Goal: Information Seeking & Learning: Learn about a topic

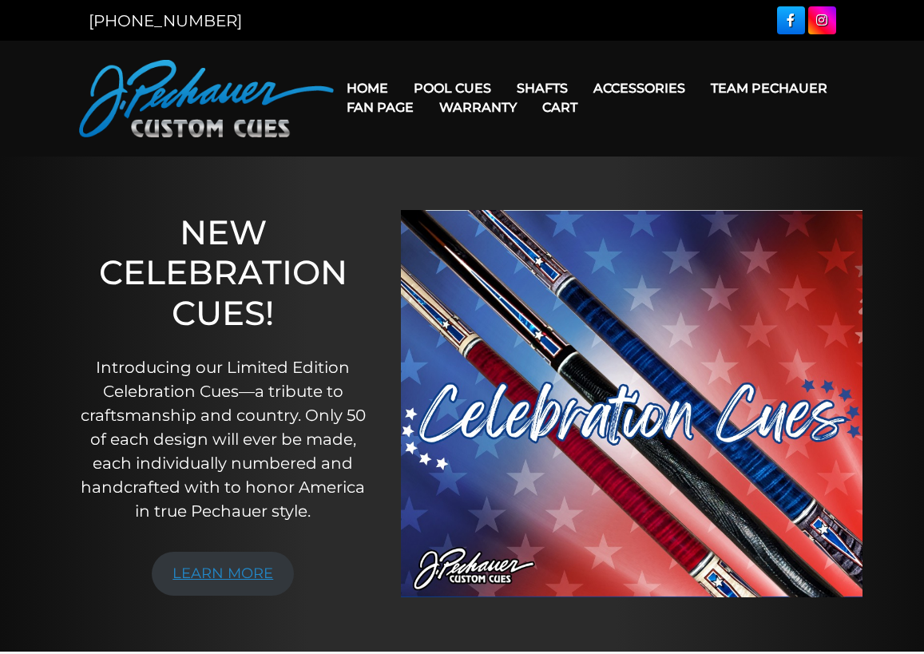
click at [219, 569] on link "LEARN MORE" at bounding box center [223, 574] width 142 height 44
click at [554, 88] on link "Cart" at bounding box center [560, 107] width 61 height 41
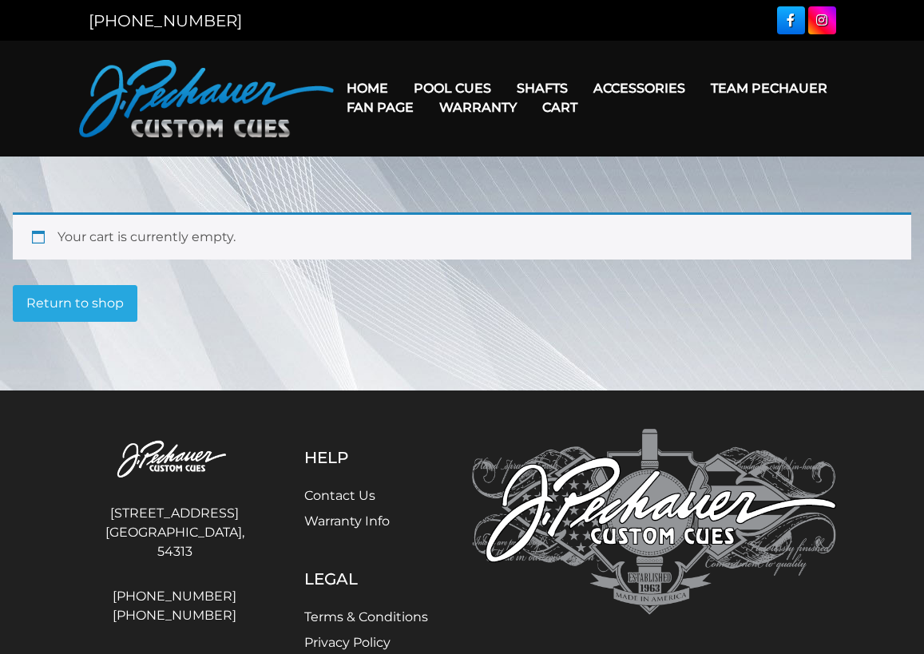
click at [547, 87] on link "Cart" at bounding box center [560, 107] width 61 height 41
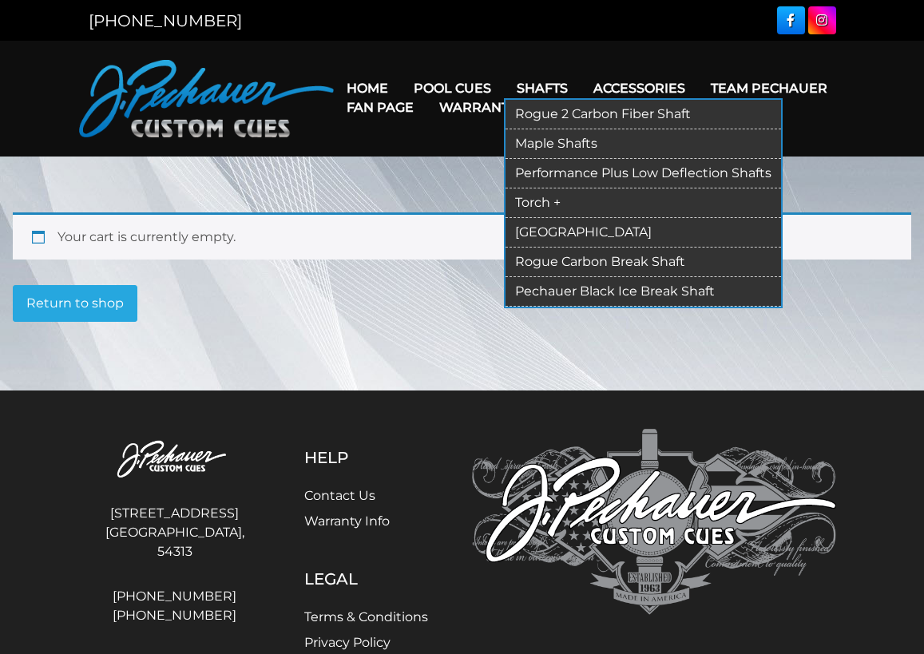
click at [551, 113] on link "Rogue 2 Carbon Fiber Shaft" at bounding box center [644, 115] width 276 height 30
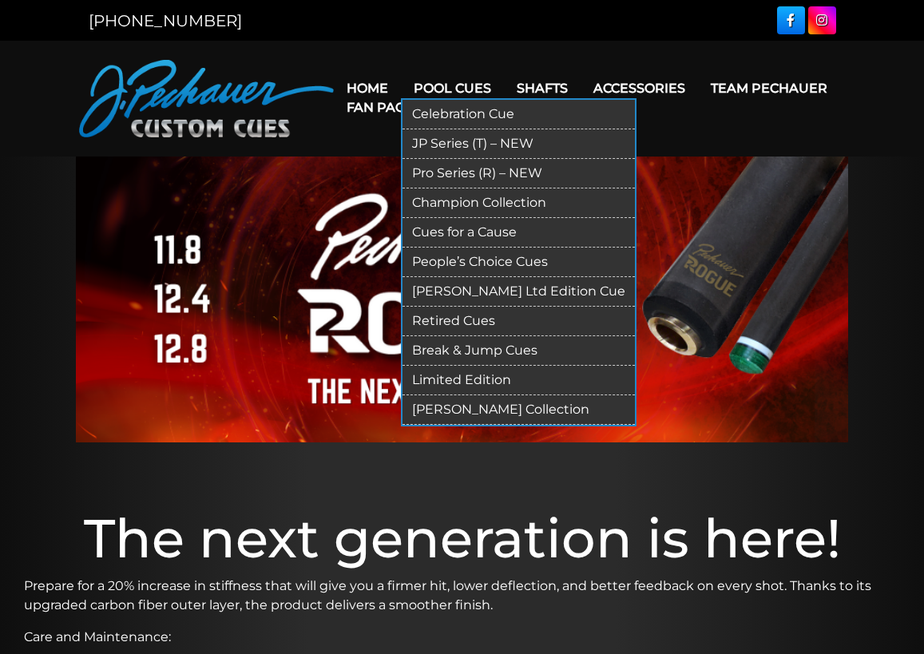
click at [530, 291] on link "[PERSON_NAME] Ltd Edition Cue" at bounding box center [519, 292] width 232 height 30
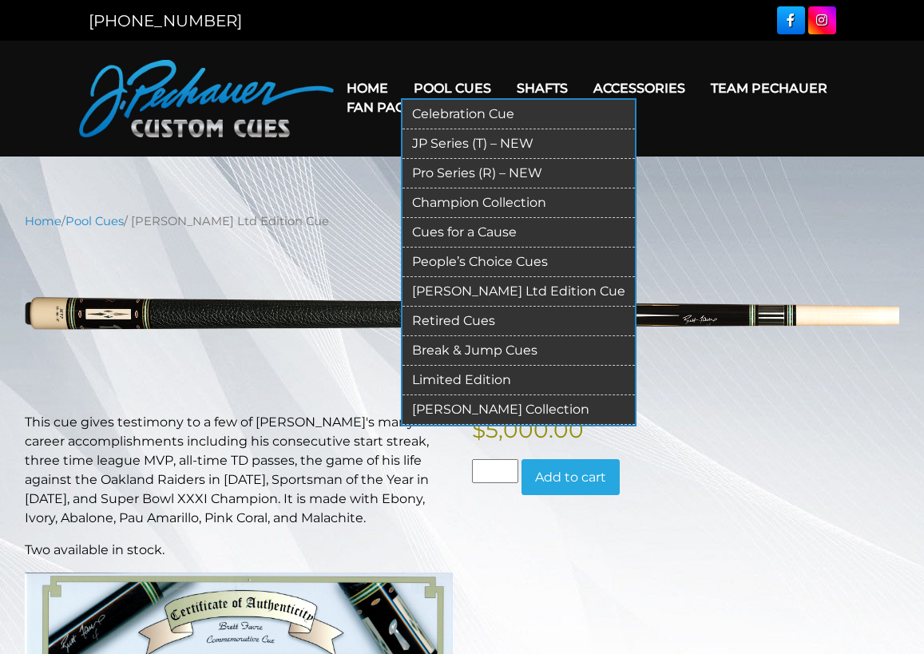
click at [465, 144] on link "JP Series (T) – NEW" at bounding box center [519, 144] width 232 height 30
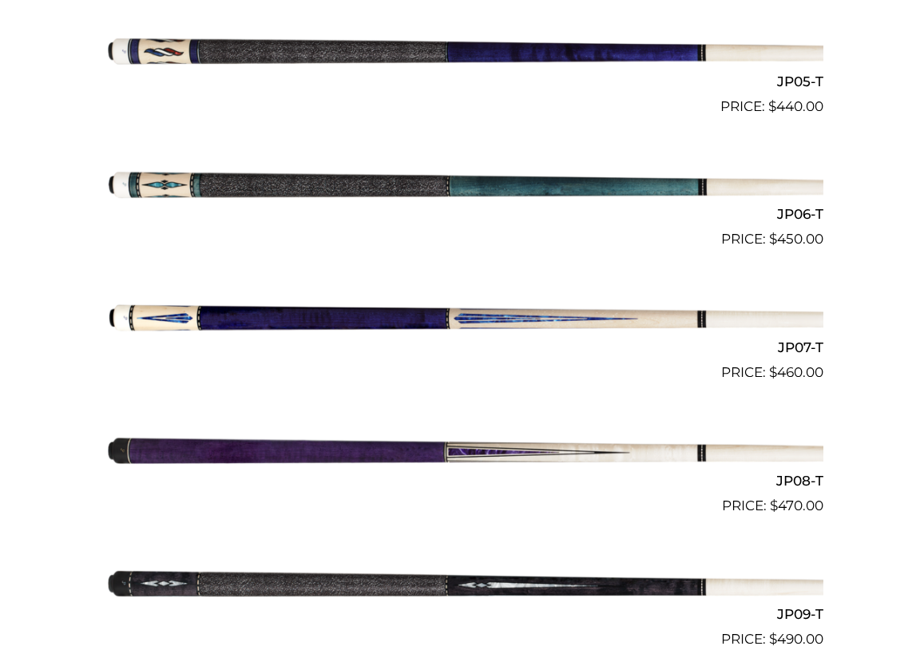
scroll to position [1067, 0]
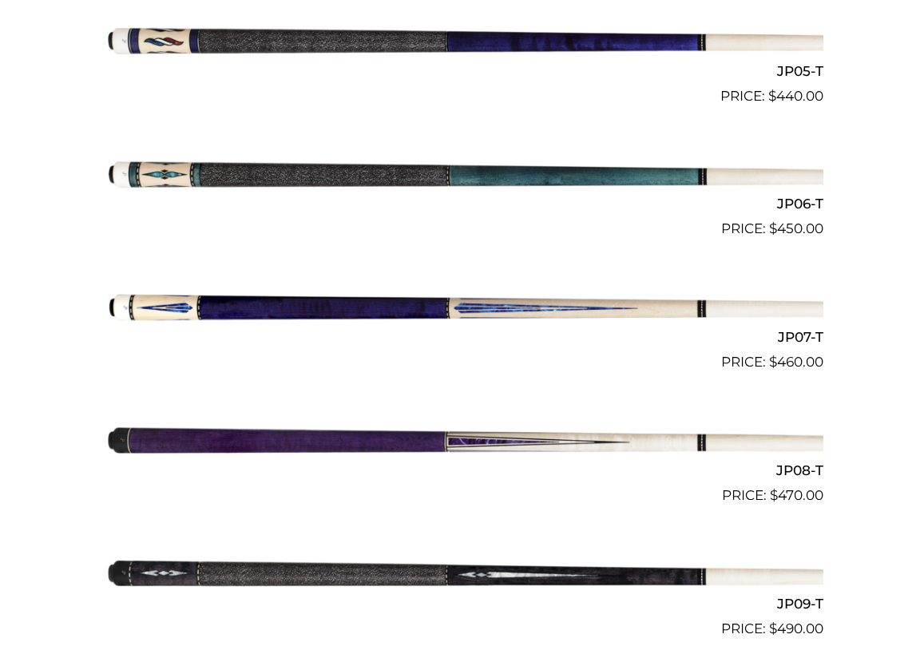
click at [781, 441] on img at bounding box center [462, 439] width 722 height 120
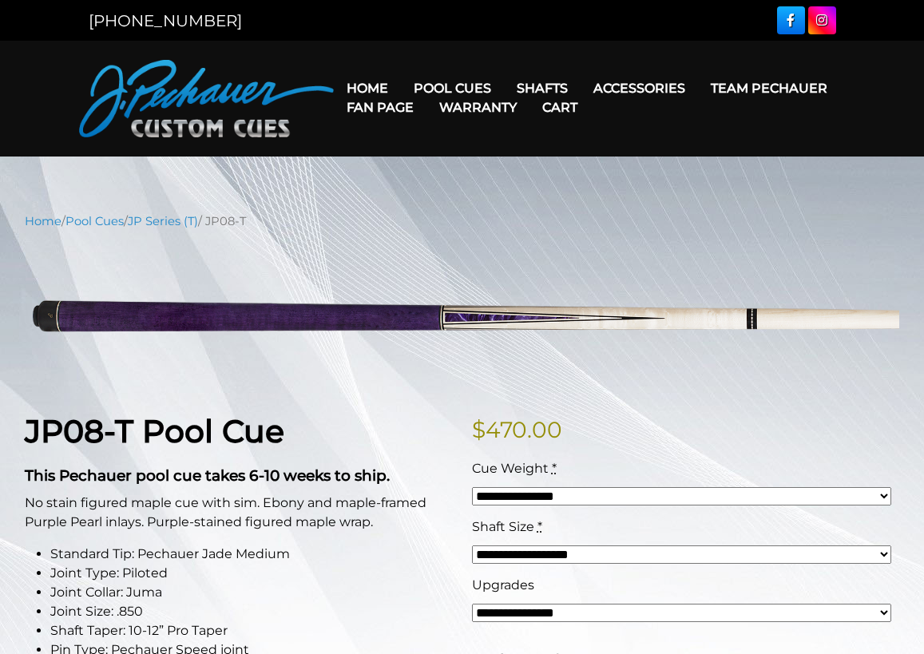
click at [764, 498] on select "**********" at bounding box center [682, 496] width 420 height 18
click at [763, 559] on select "**********" at bounding box center [682, 555] width 420 height 18
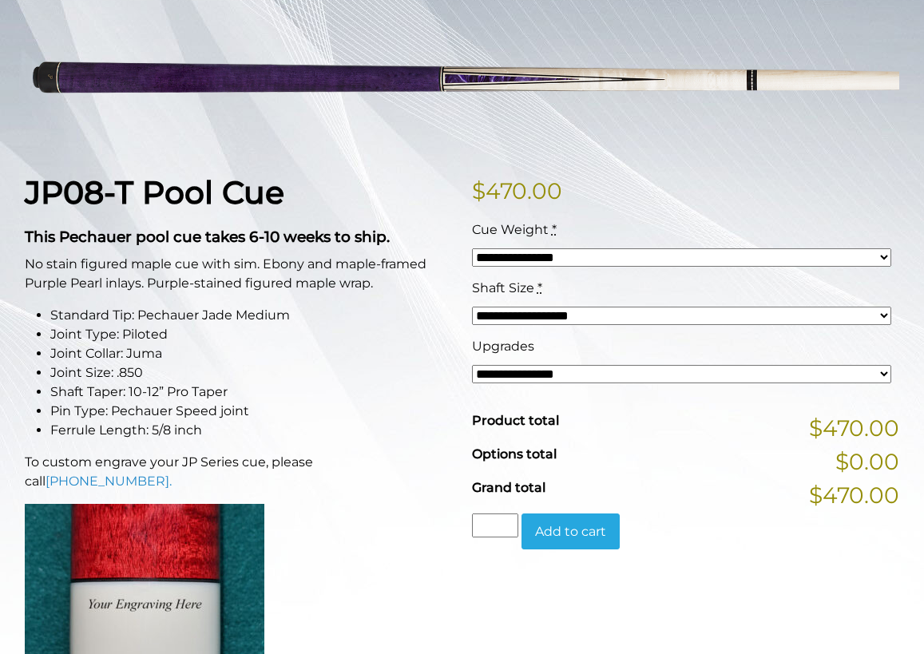
scroll to position [240, 0]
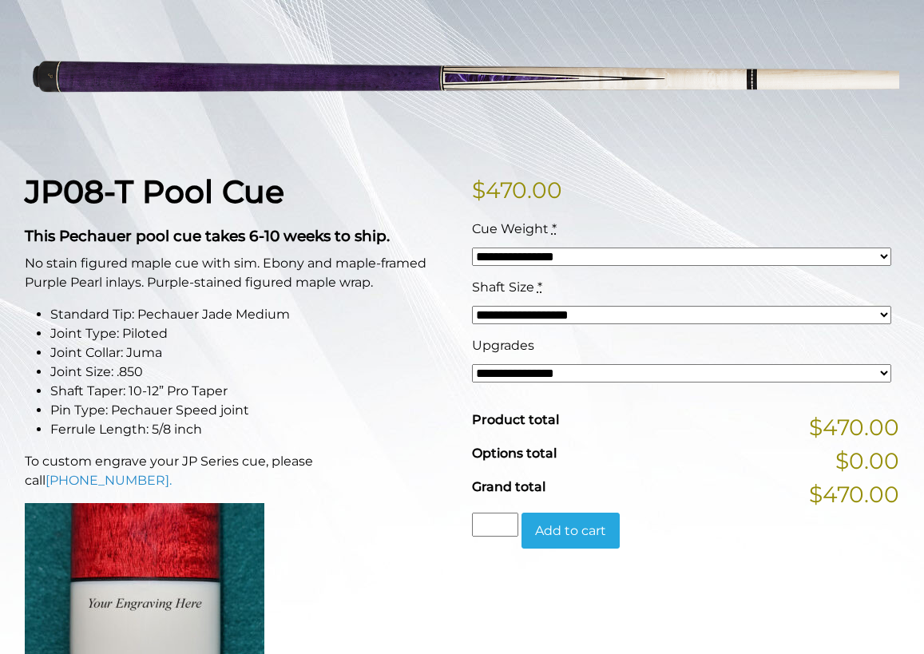
click at [723, 376] on select "**********" at bounding box center [682, 373] width 420 height 18
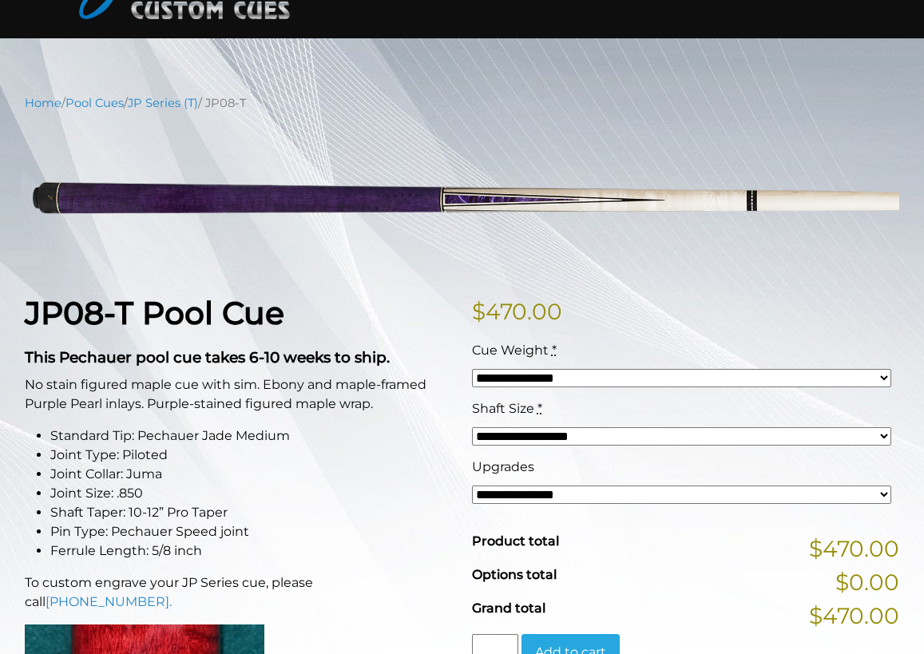
scroll to position [0, 0]
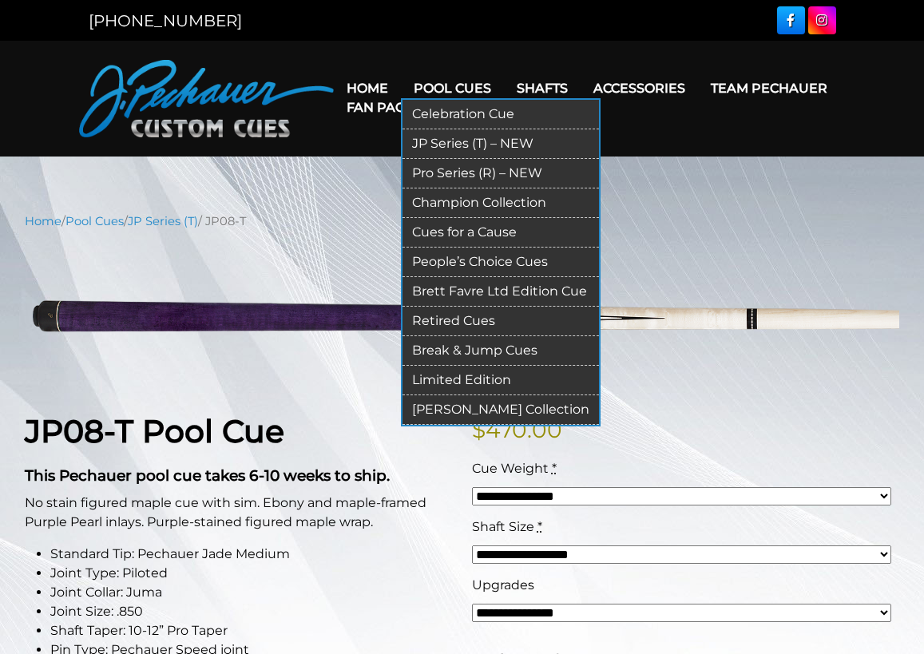
click at [464, 166] on link "Pro Series (R) – NEW" at bounding box center [501, 174] width 197 height 30
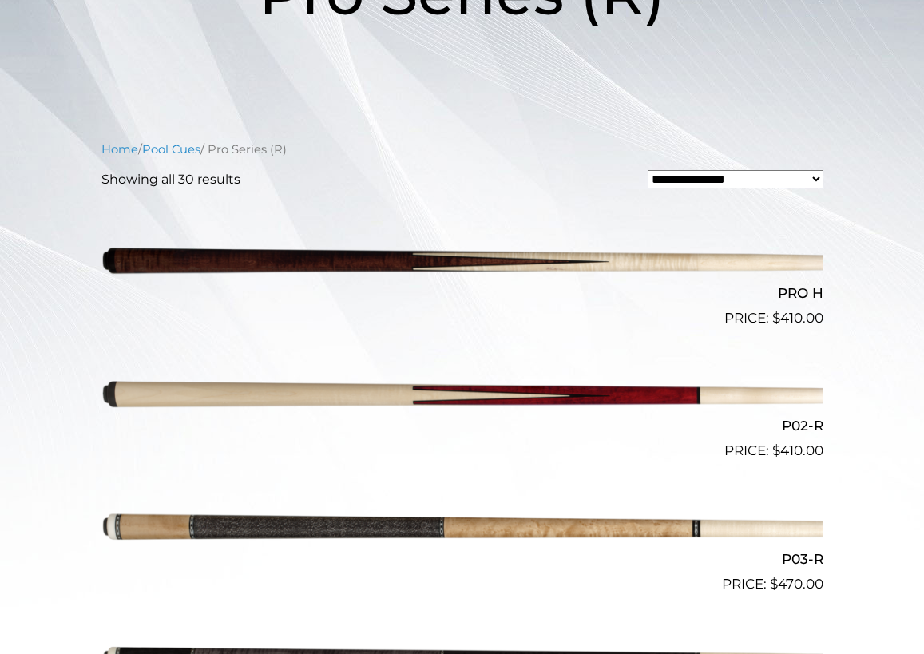
scroll to position [310, 0]
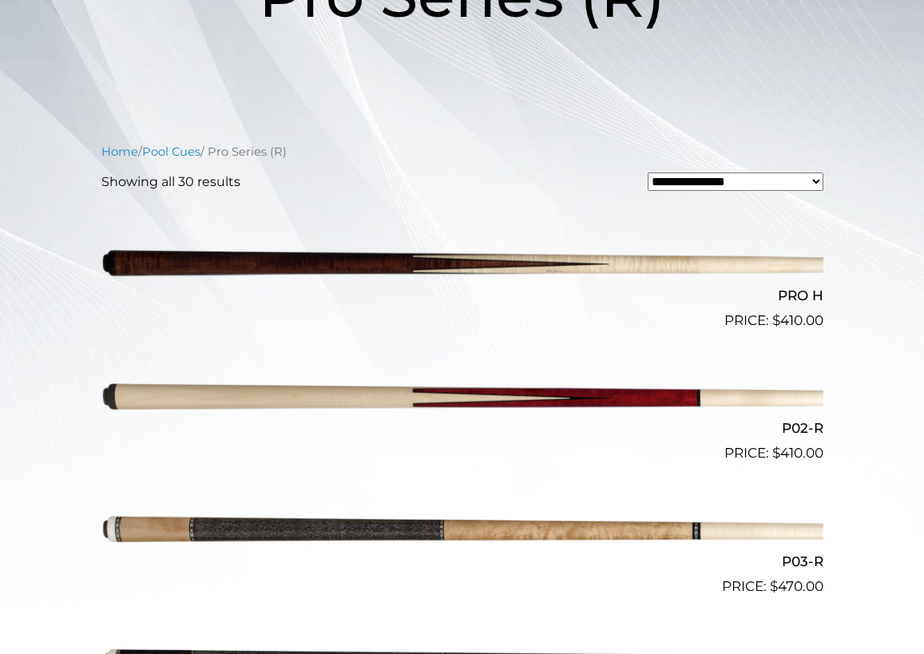
click at [740, 181] on select "**********" at bounding box center [736, 182] width 176 height 18
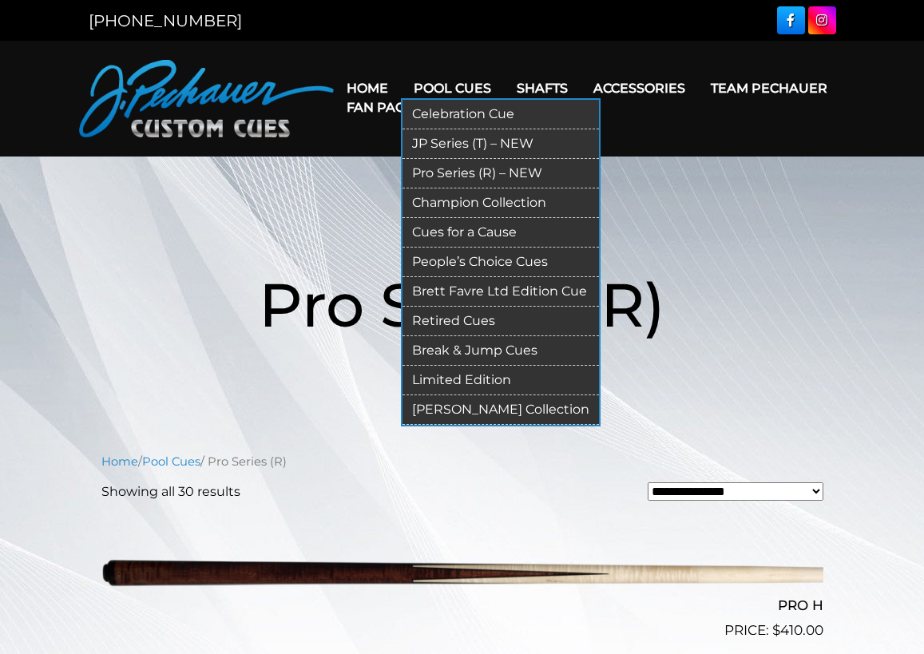
click at [448, 264] on link "People’s Choice Cues" at bounding box center [501, 263] width 197 height 30
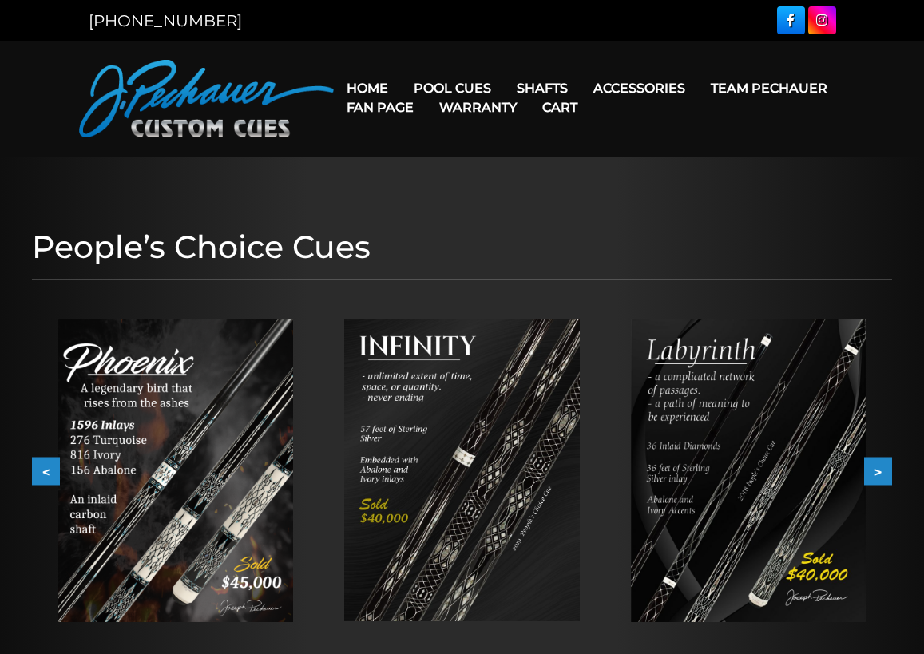
click at [882, 478] on button ">" at bounding box center [878, 472] width 28 height 28
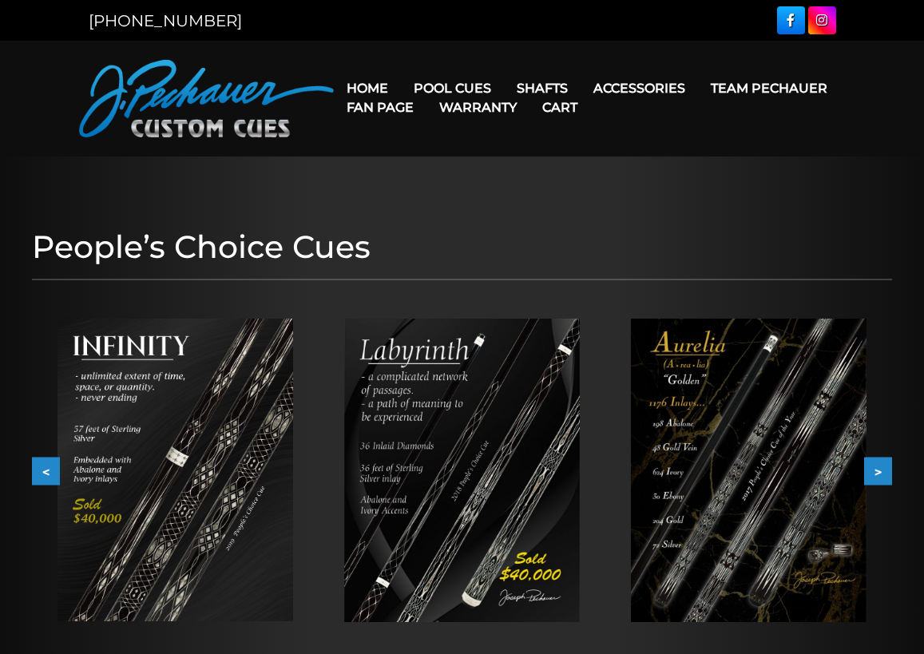
click at [882, 478] on button ">" at bounding box center [878, 472] width 28 height 28
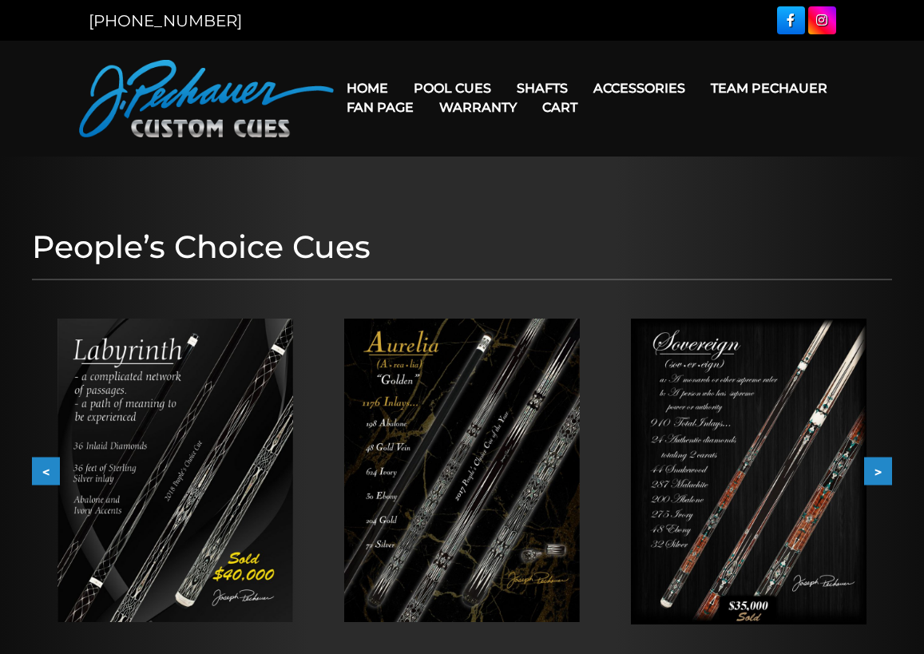
click at [882, 478] on button ">" at bounding box center [878, 472] width 28 height 28
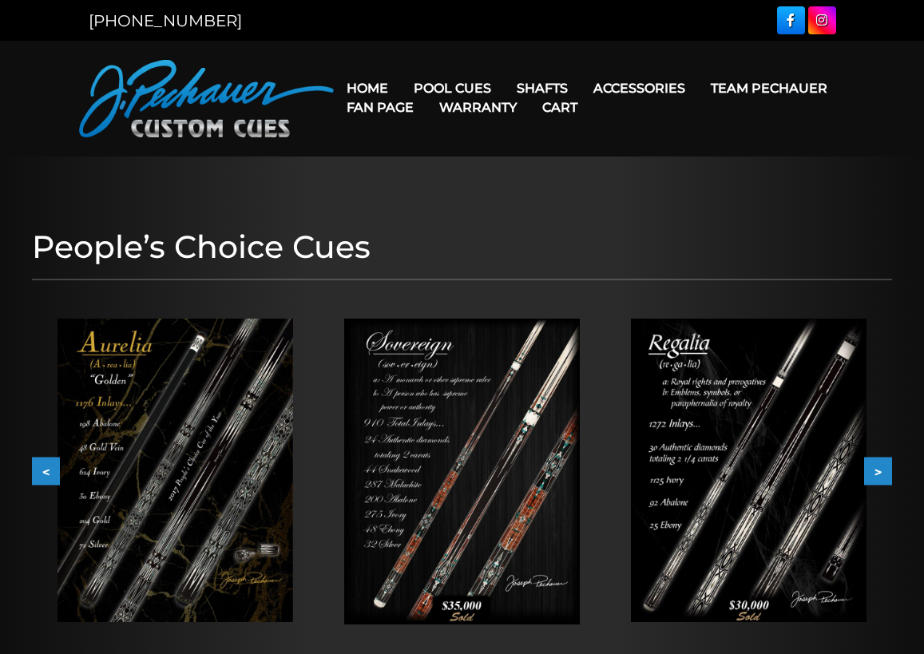
click at [882, 477] on button ">" at bounding box center [878, 472] width 28 height 28
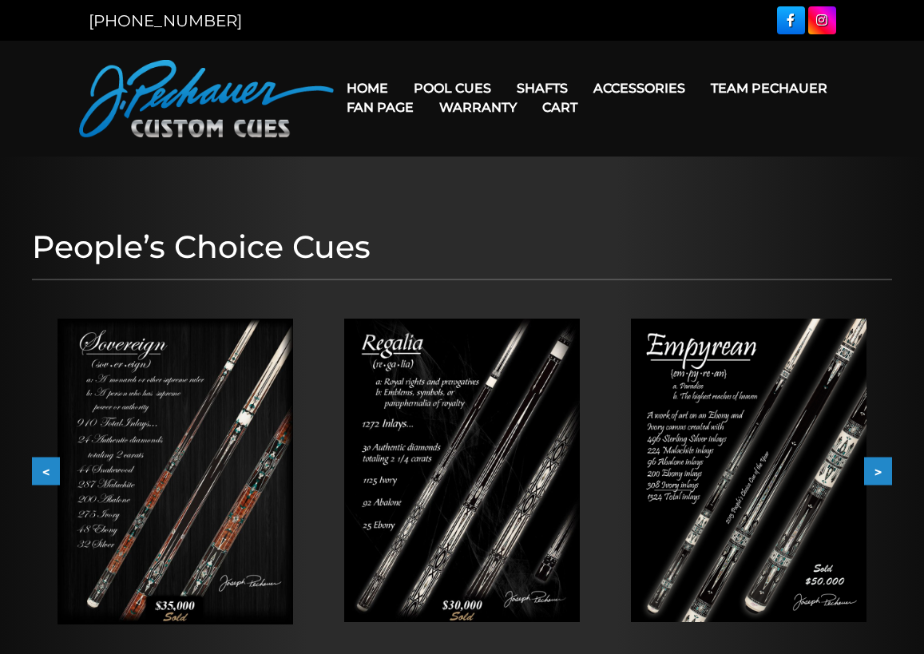
click at [882, 477] on button ">" at bounding box center [878, 472] width 28 height 28
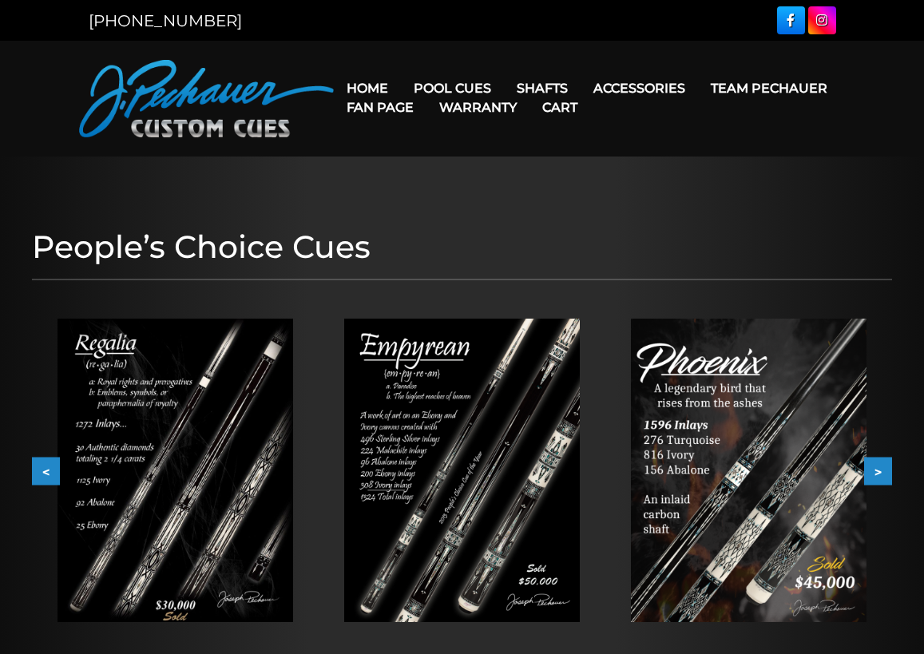
click at [882, 477] on button ">" at bounding box center [878, 472] width 28 height 28
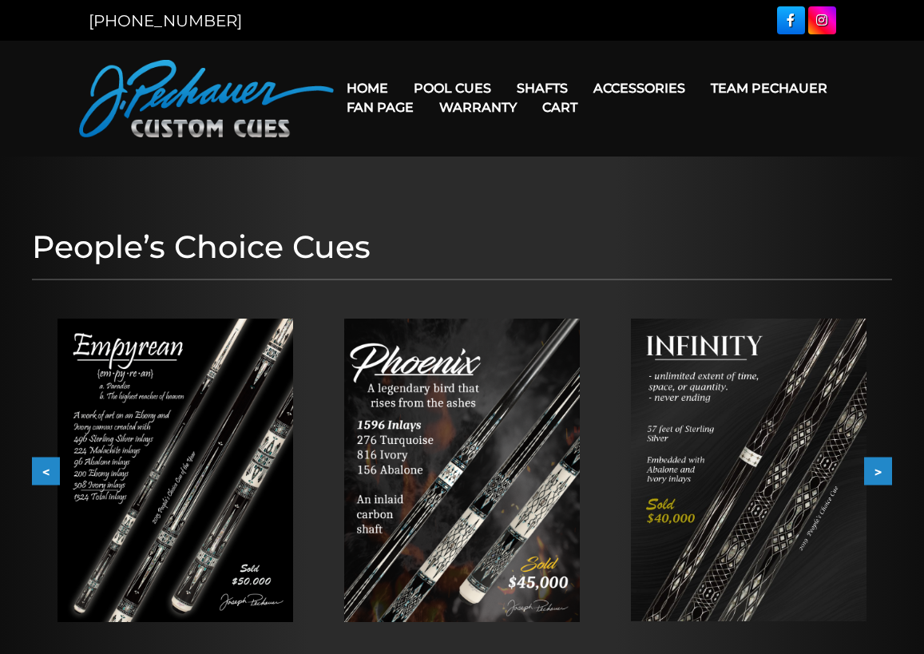
click at [882, 477] on button ">" at bounding box center [878, 472] width 28 height 28
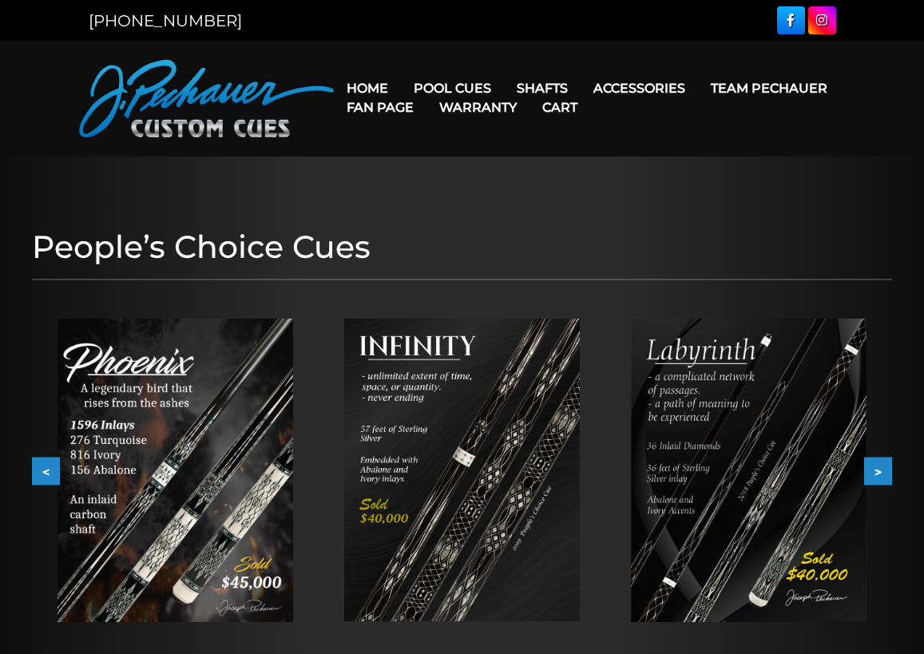
click at [882, 477] on button ">" at bounding box center [878, 472] width 28 height 28
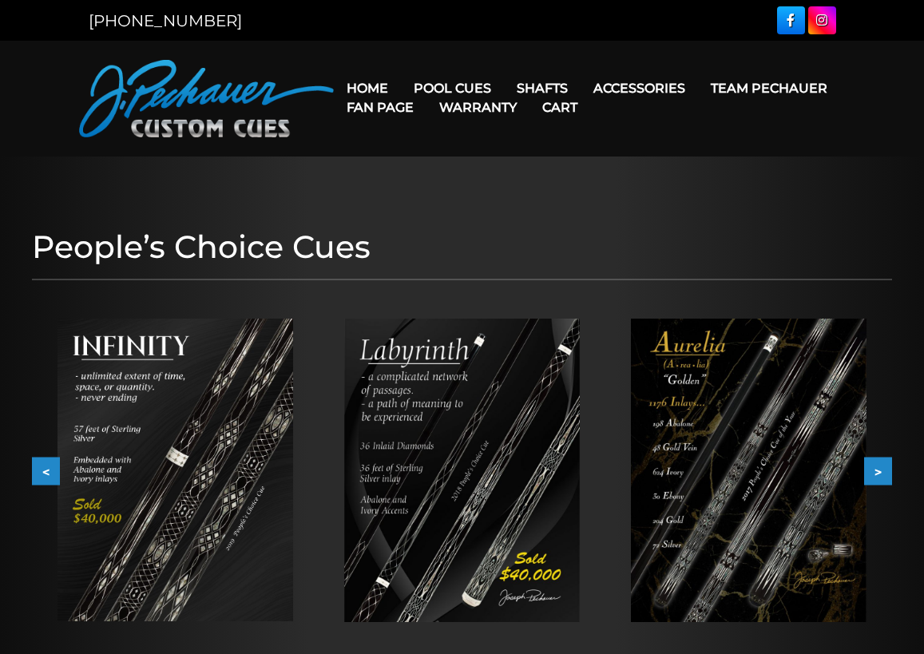
click at [882, 477] on button ">" at bounding box center [878, 472] width 28 height 28
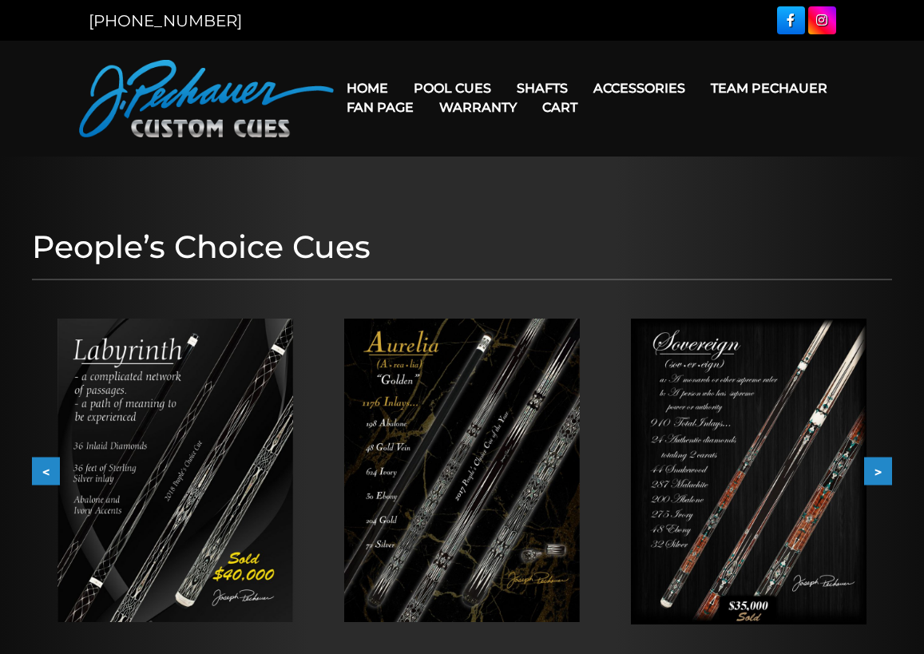
click at [882, 477] on button ">" at bounding box center [878, 472] width 28 height 28
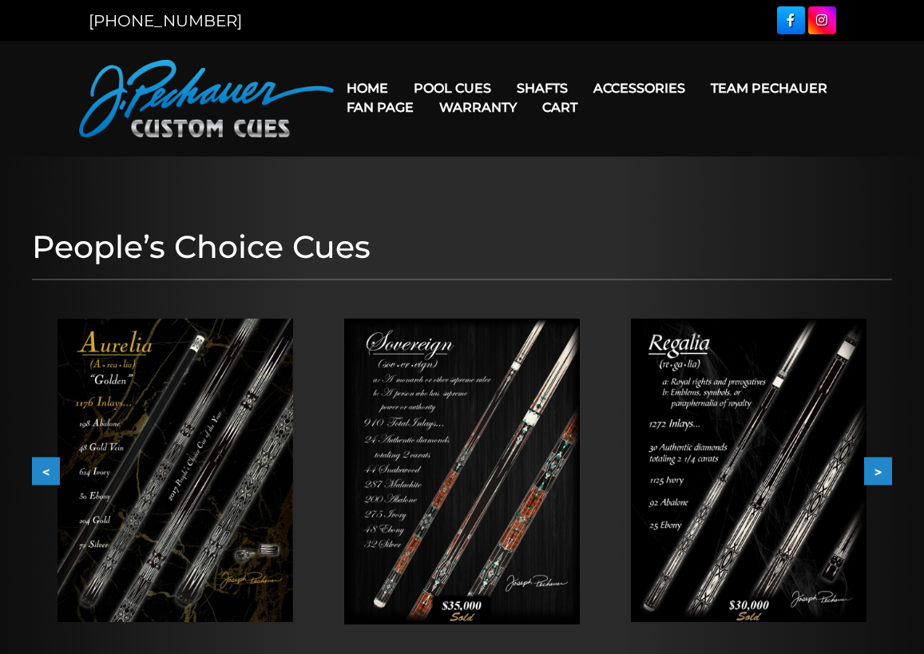
click at [882, 477] on button ">" at bounding box center [878, 472] width 28 height 28
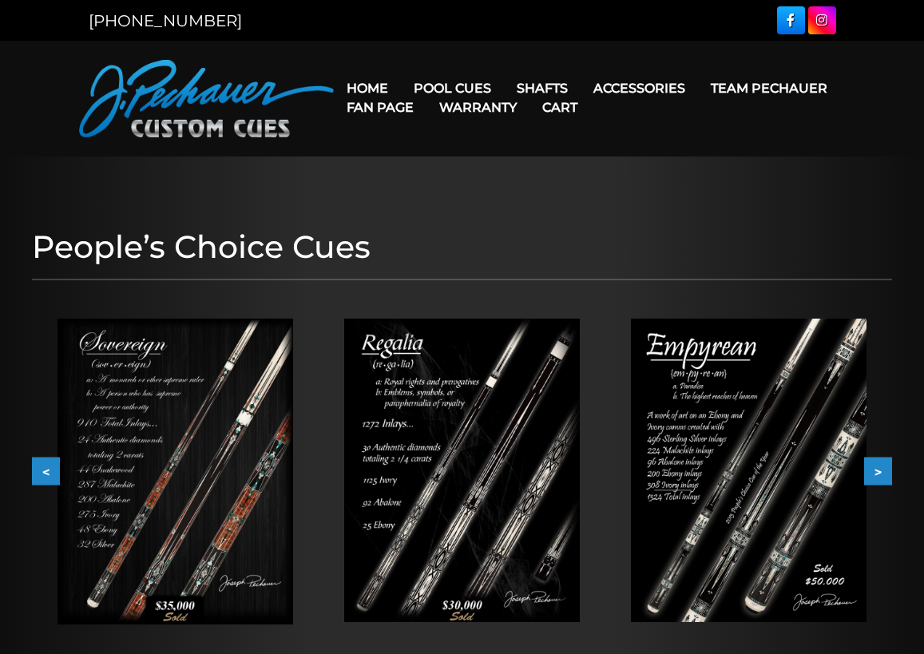
click at [882, 477] on button ">" at bounding box center [878, 472] width 28 height 28
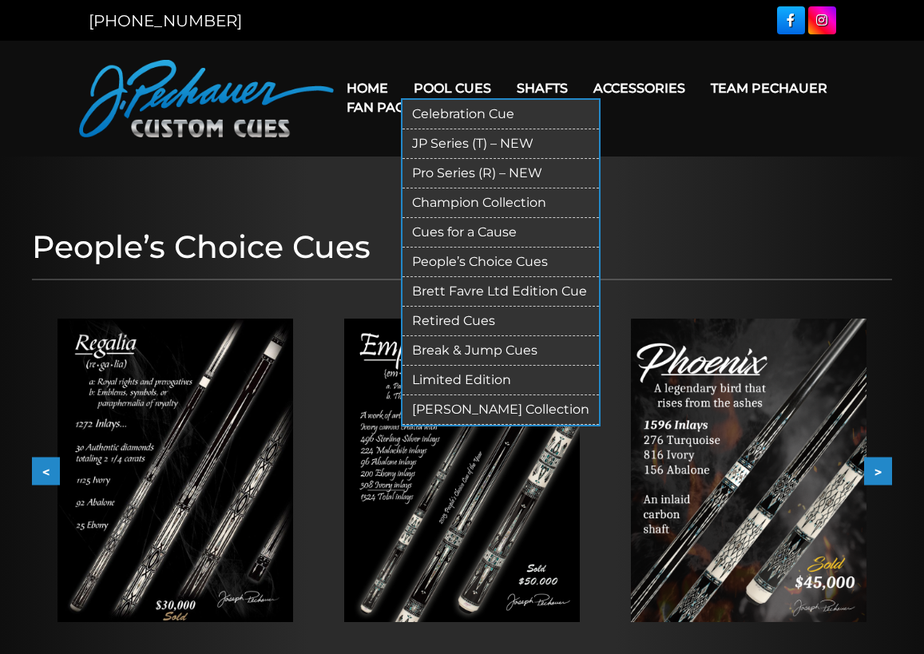
click at [532, 234] on link "Cues for a Cause" at bounding box center [501, 233] width 197 height 30
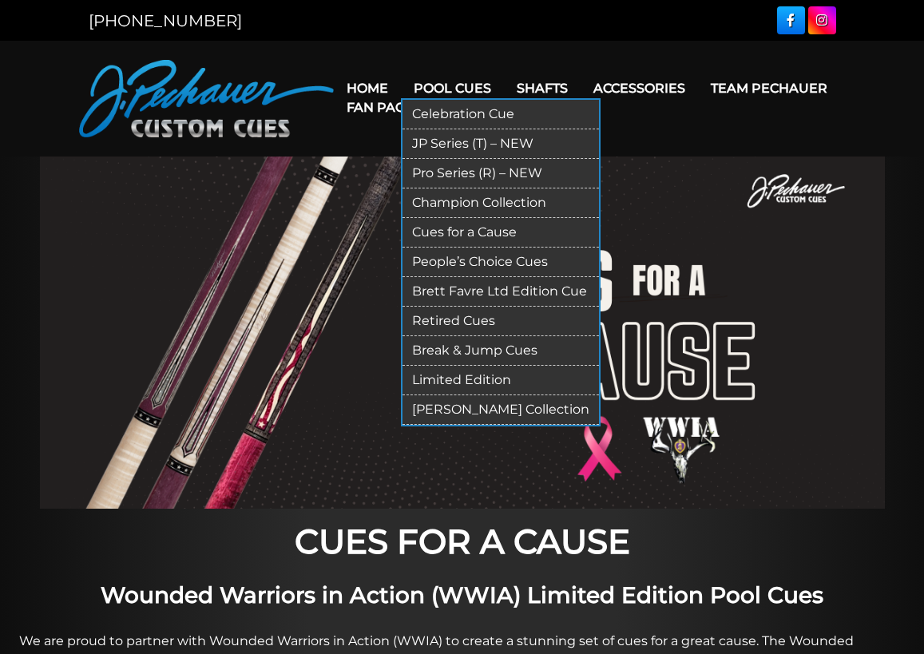
click at [482, 207] on link "Champion Collection" at bounding box center [501, 204] width 197 height 30
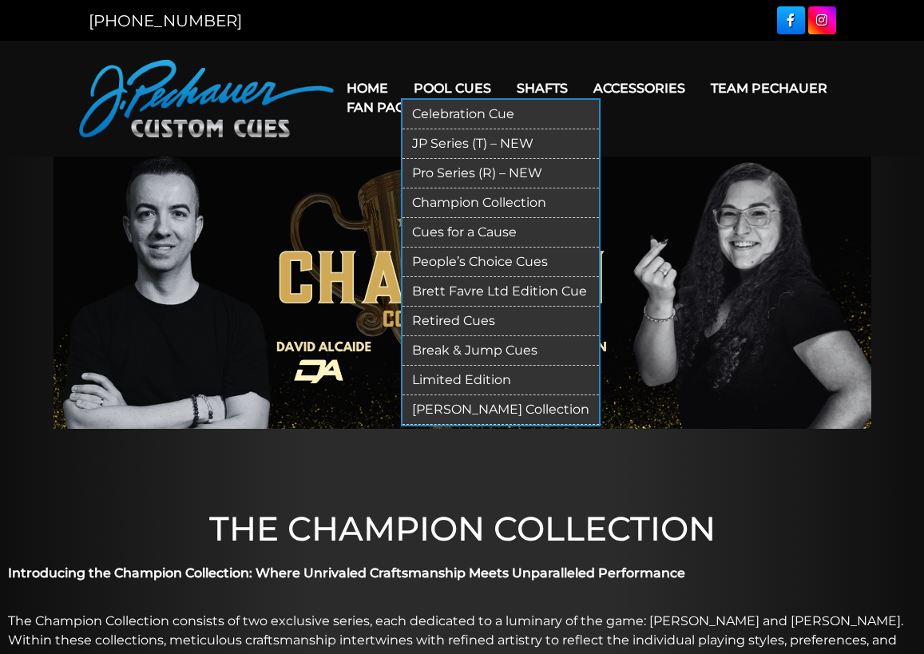
click at [467, 145] on link "JP Series (T) – NEW" at bounding box center [501, 144] width 197 height 30
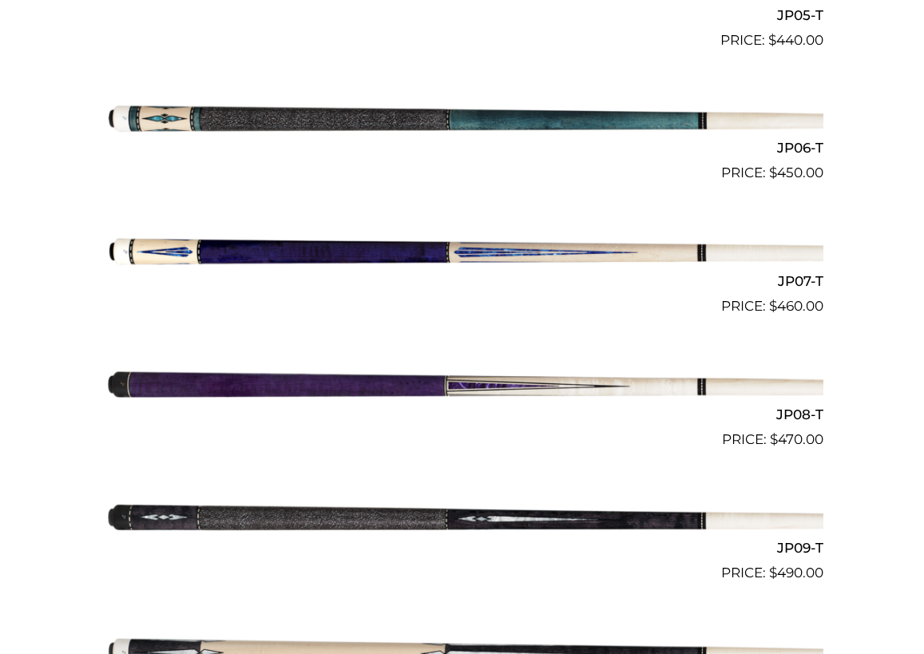
scroll to position [1124, 0]
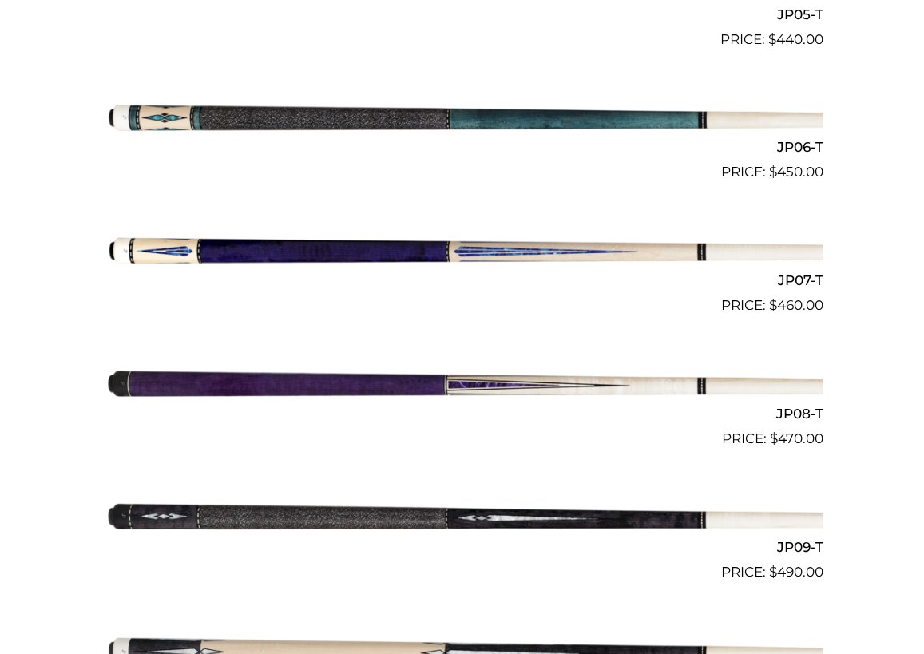
click at [660, 395] on img at bounding box center [462, 383] width 722 height 120
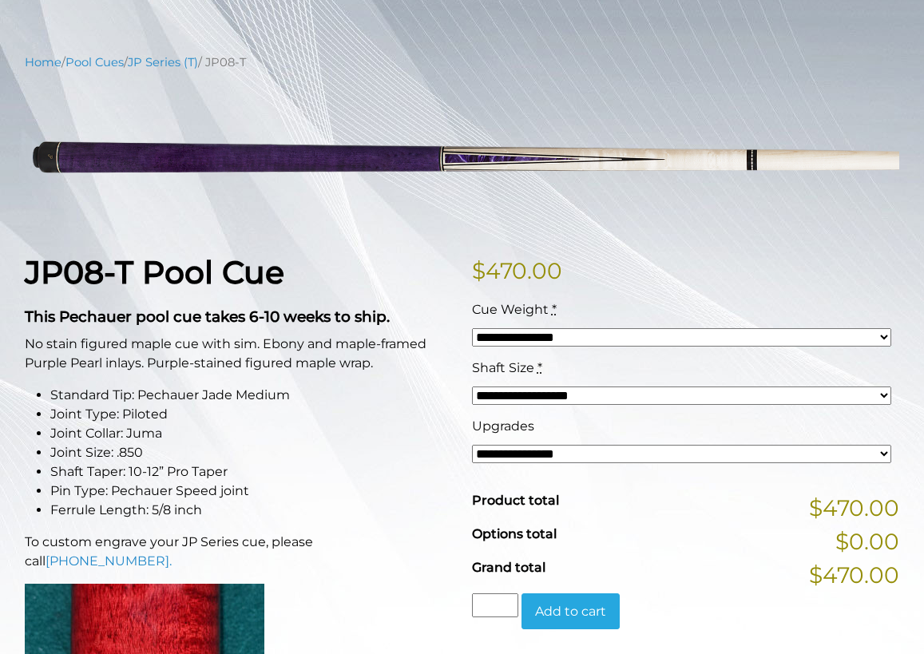
scroll to position [160, 0]
